Goal: Task Accomplishment & Management: Manage account settings

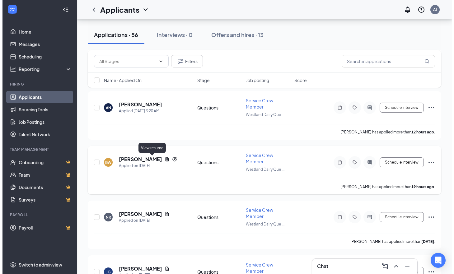
scroll to position [125, 0]
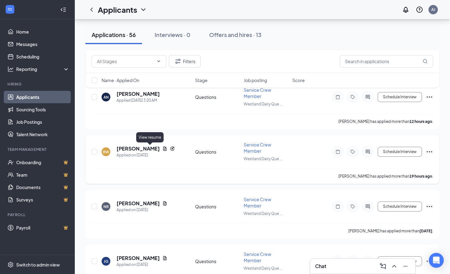
click at [162, 149] on icon "Document" at bounding box center [164, 148] width 5 height 5
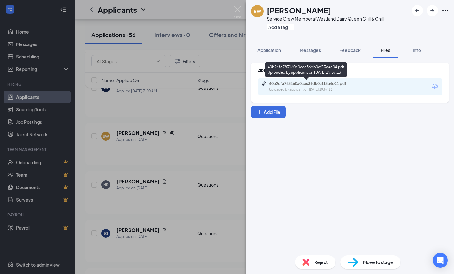
click at [355, 86] on div "40b2efa783160a0cec36db0af13a4e04.pdf" at bounding box center [312, 83] width 87 height 5
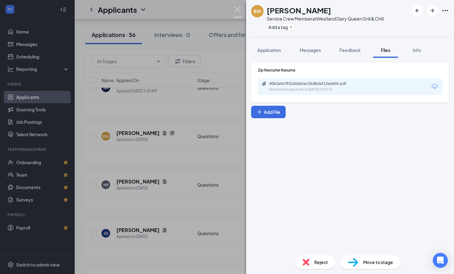
click at [238, 8] on img at bounding box center [238, 12] width 8 height 12
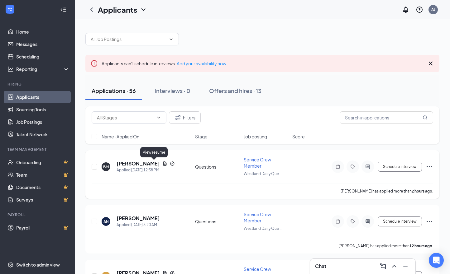
click at [162, 163] on icon "Document" at bounding box center [164, 163] width 5 height 5
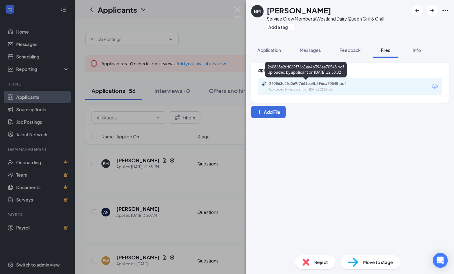
click at [350, 87] on div "260863e2fd069f7661ea4b396ea70548.pdf Uploaded by applicant on [DATE] 12:58:02" at bounding box center [312, 86] width 101 height 11
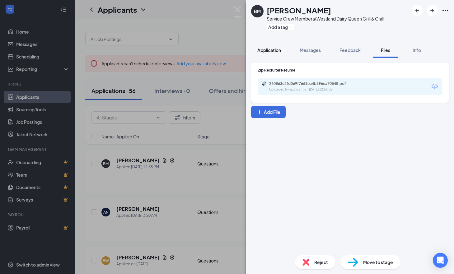
click at [261, 48] on span "Application" at bounding box center [269, 50] width 24 height 6
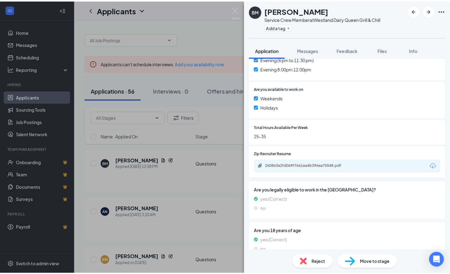
scroll to position [254, 0]
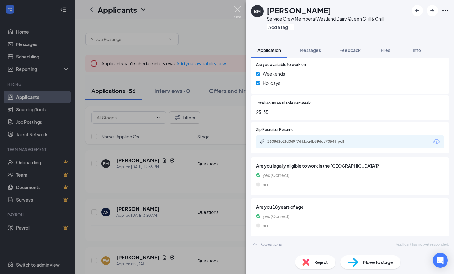
click at [237, 11] on img at bounding box center [238, 12] width 8 height 12
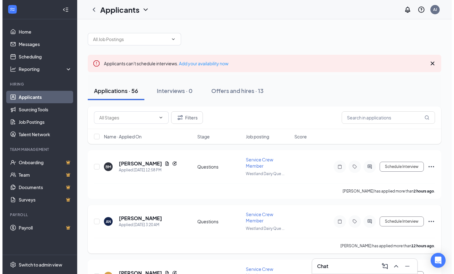
scroll to position [31, 0]
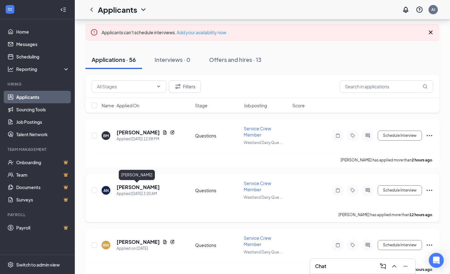
click at [135, 186] on h5 "[PERSON_NAME]" at bounding box center [137, 187] width 43 height 7
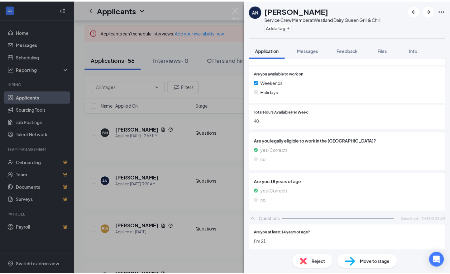
scroll to position [229, 0]
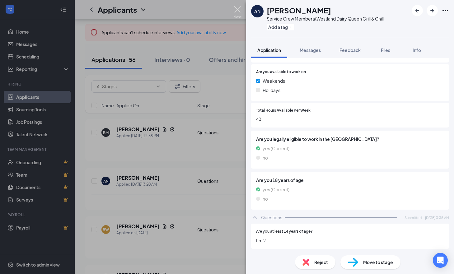
click at [234, 8] on img at bounding box center [238, 12] width 8 height 12
